Goal: Task Accomplishment & Management: Complete application form

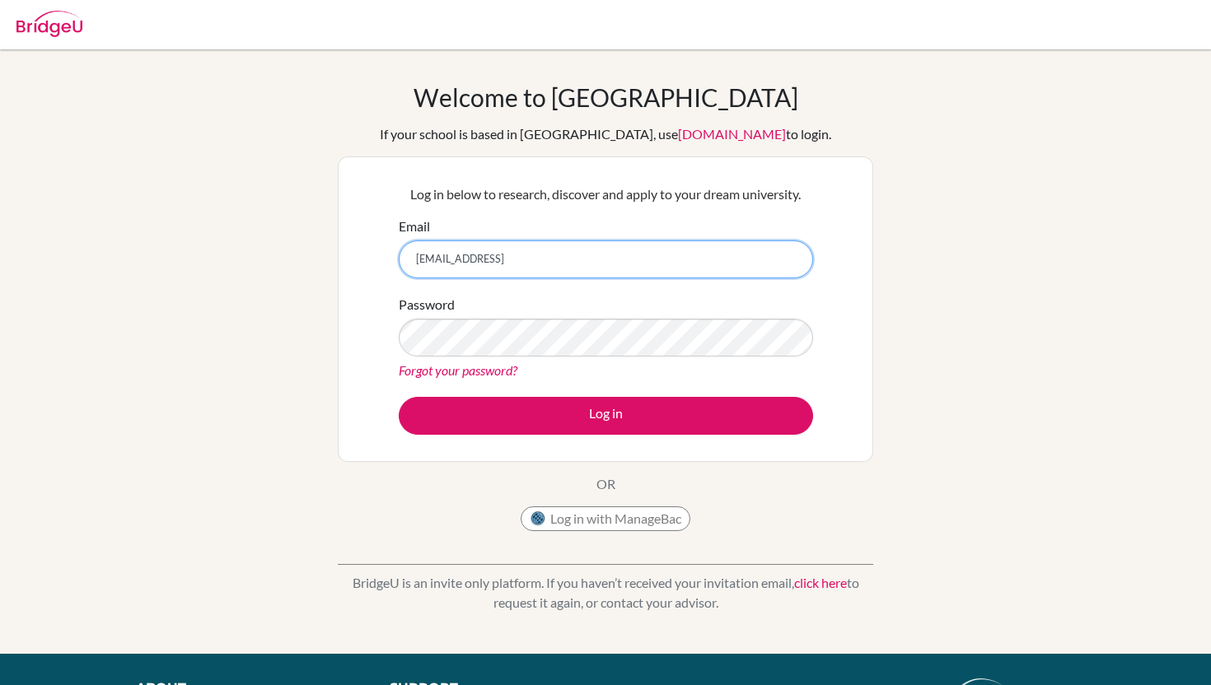
click at [526, 261] on input "[EMAIL_ADDRESS]" at bounding box center [606, 260] width 414 height 38
click at [556, 523] on button "Log in with ManageBac" at bounding box center [606, 519] width 170 height 25
click at [579, 510] on button "Log in with ManageBac" at bounding box center [606, 519] width 170 height 25
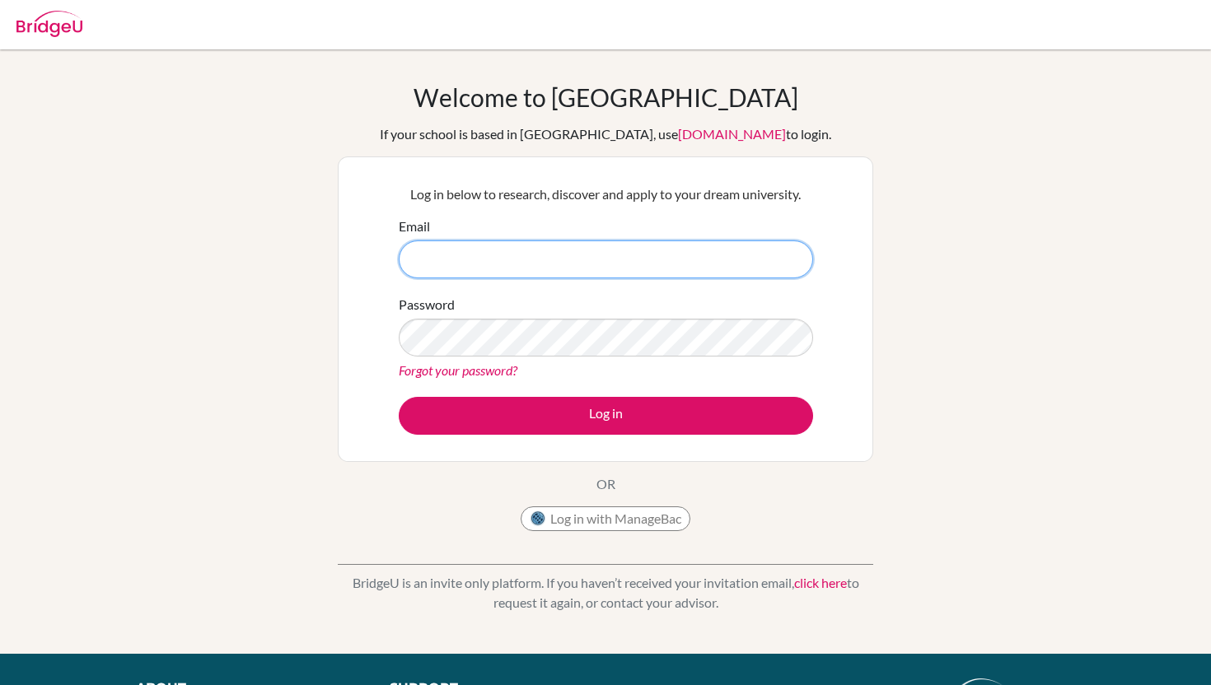
click at [505, 261] on input "Email" at bounding box center [606, 260] width 414 height 38
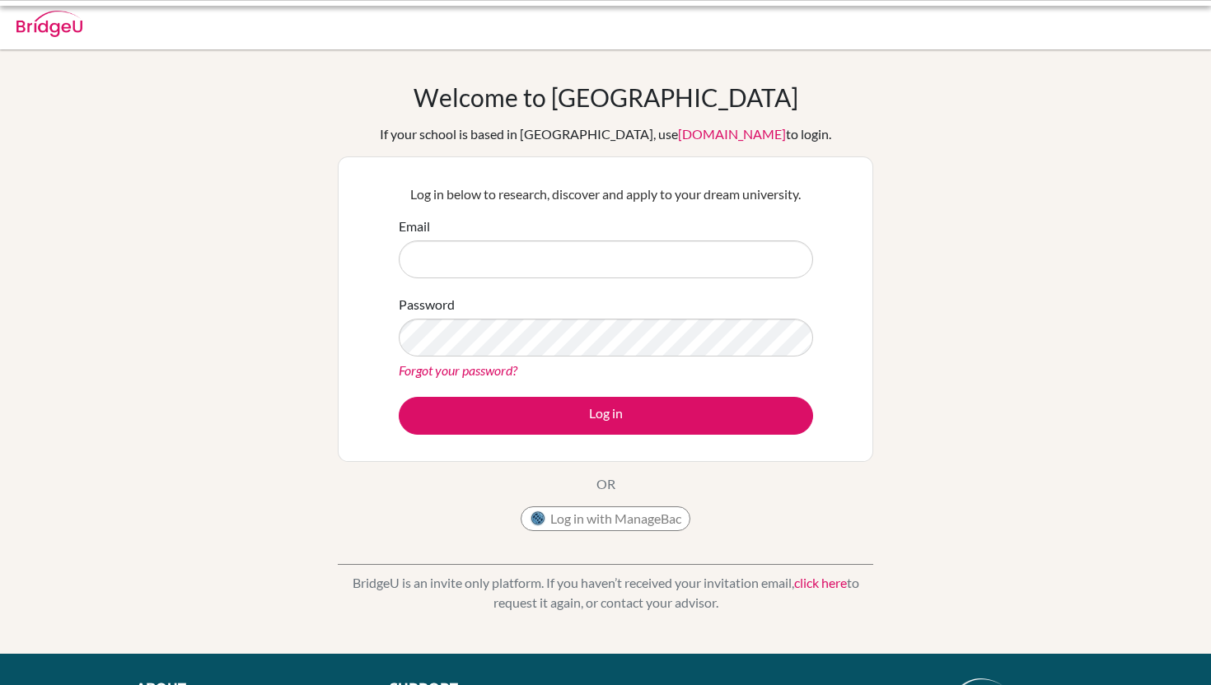
click at [505, 261] on input "Email" at bounding box center [606, 260] width 414 height 38
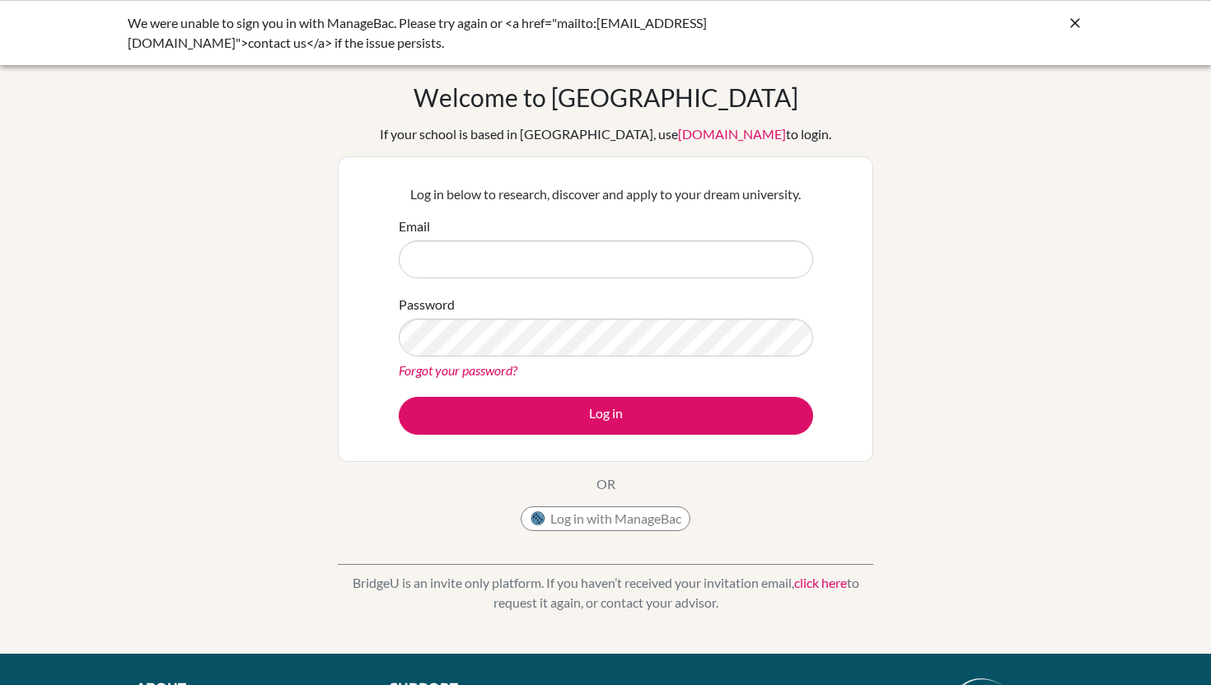
type input "[EMAIL_ADDRESS][DOMAIN_NAME]"
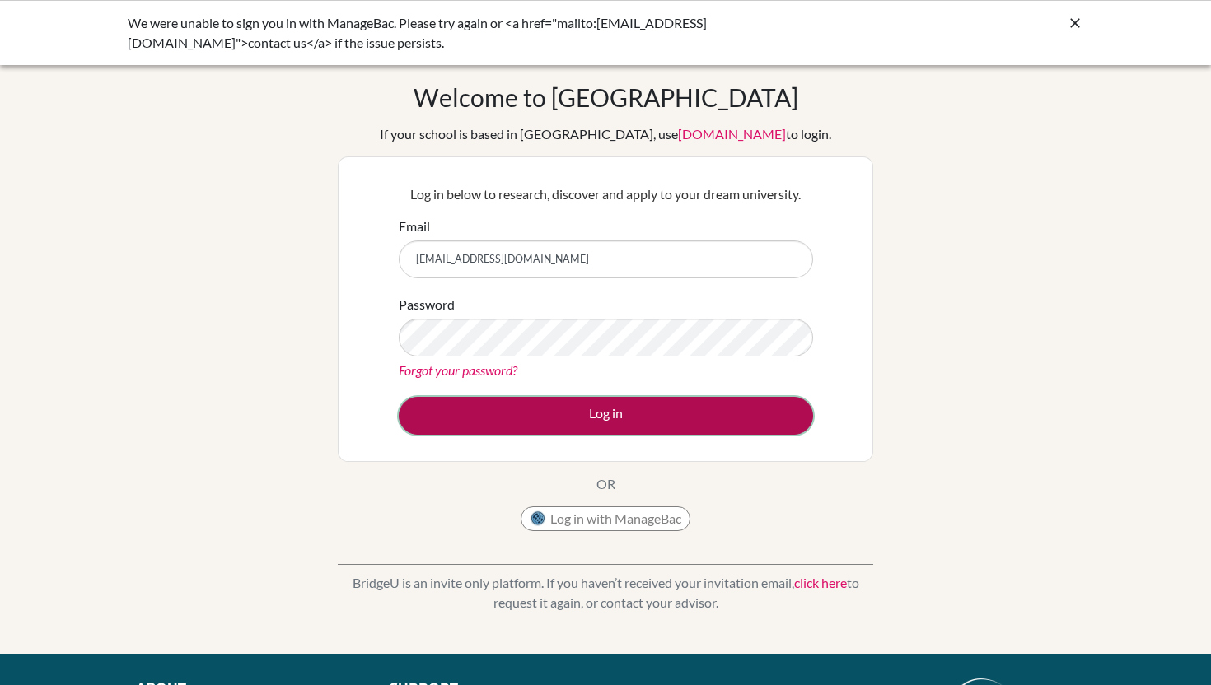
click at [511, 426] on button "Log in" at bounding box center [606, 416] width 414 height 38
